Goal: Information Seeking & Learning: Learn about a topic

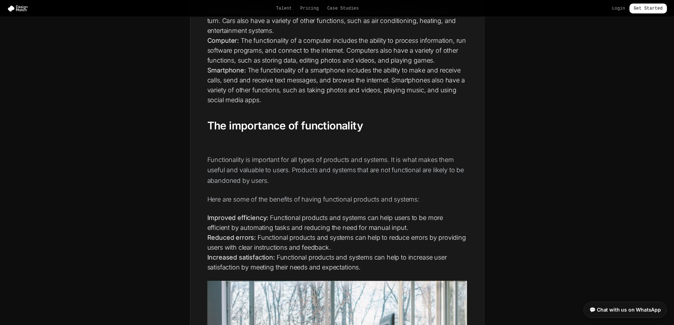
scroll to position [566, 0]
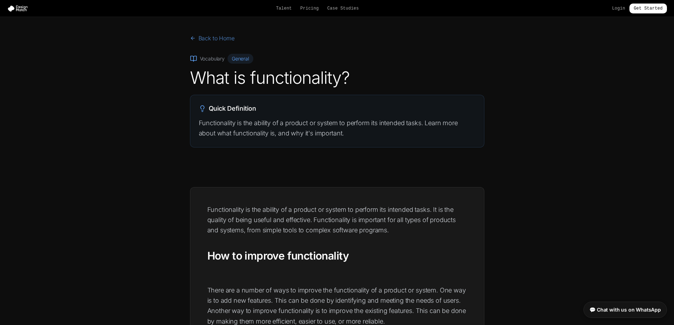
click at [216, 39] on link "Back to Home" at bounding box center [212, 38] width 45 height 8
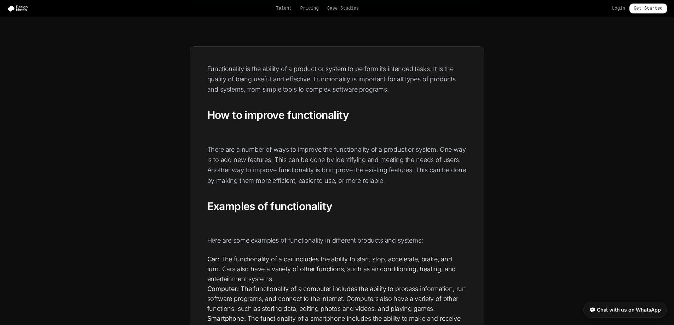
scroll to position [141, 0]
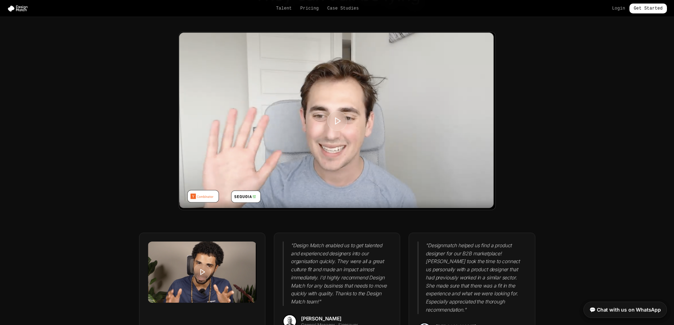
scroll to position [1733, 0]
